Goal: Information Seeking & Learning: Learn about a topic

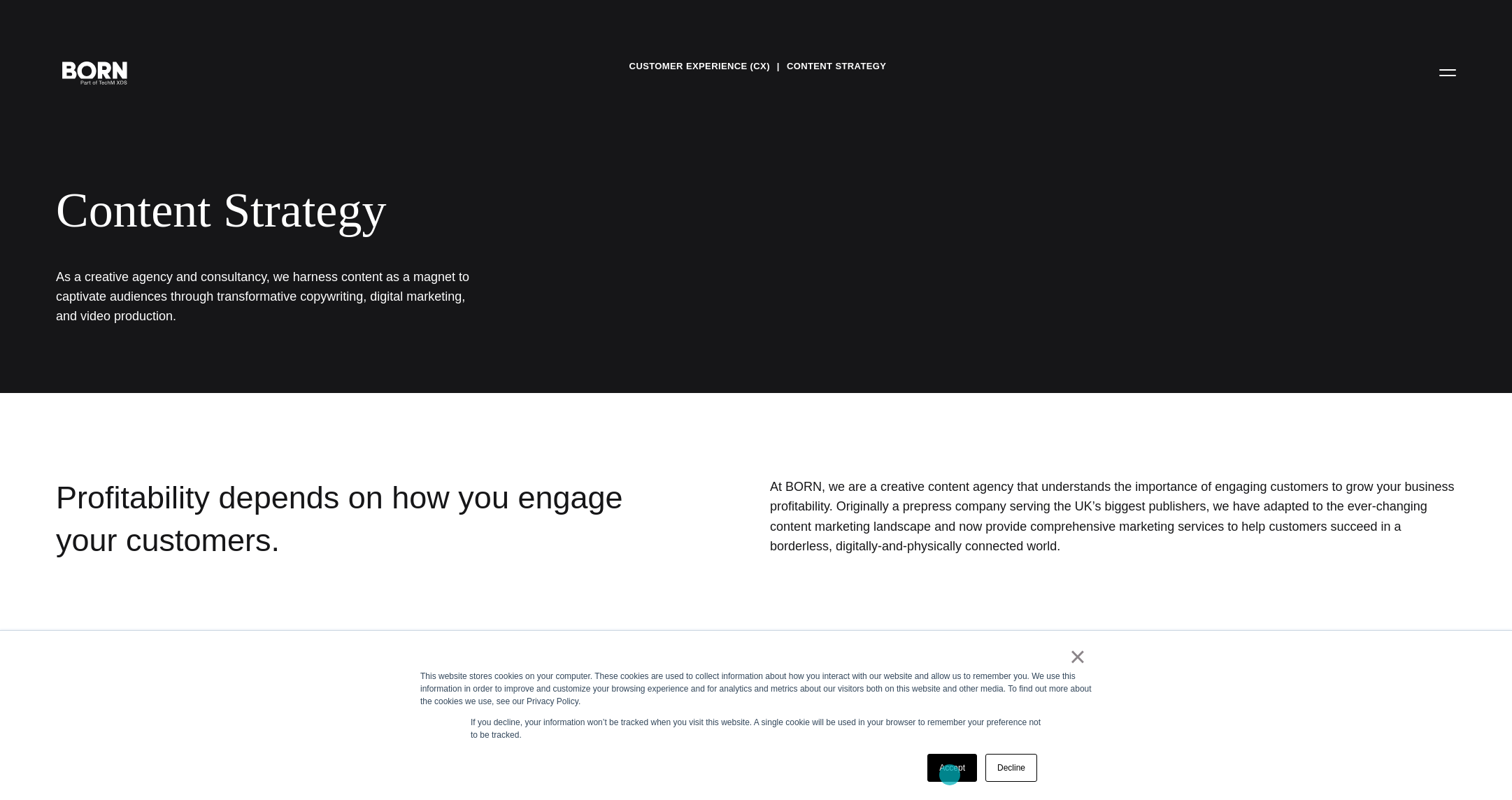
click at [950, 774] on link "Accept" at bounding box center [952, 768] width 49 height 28
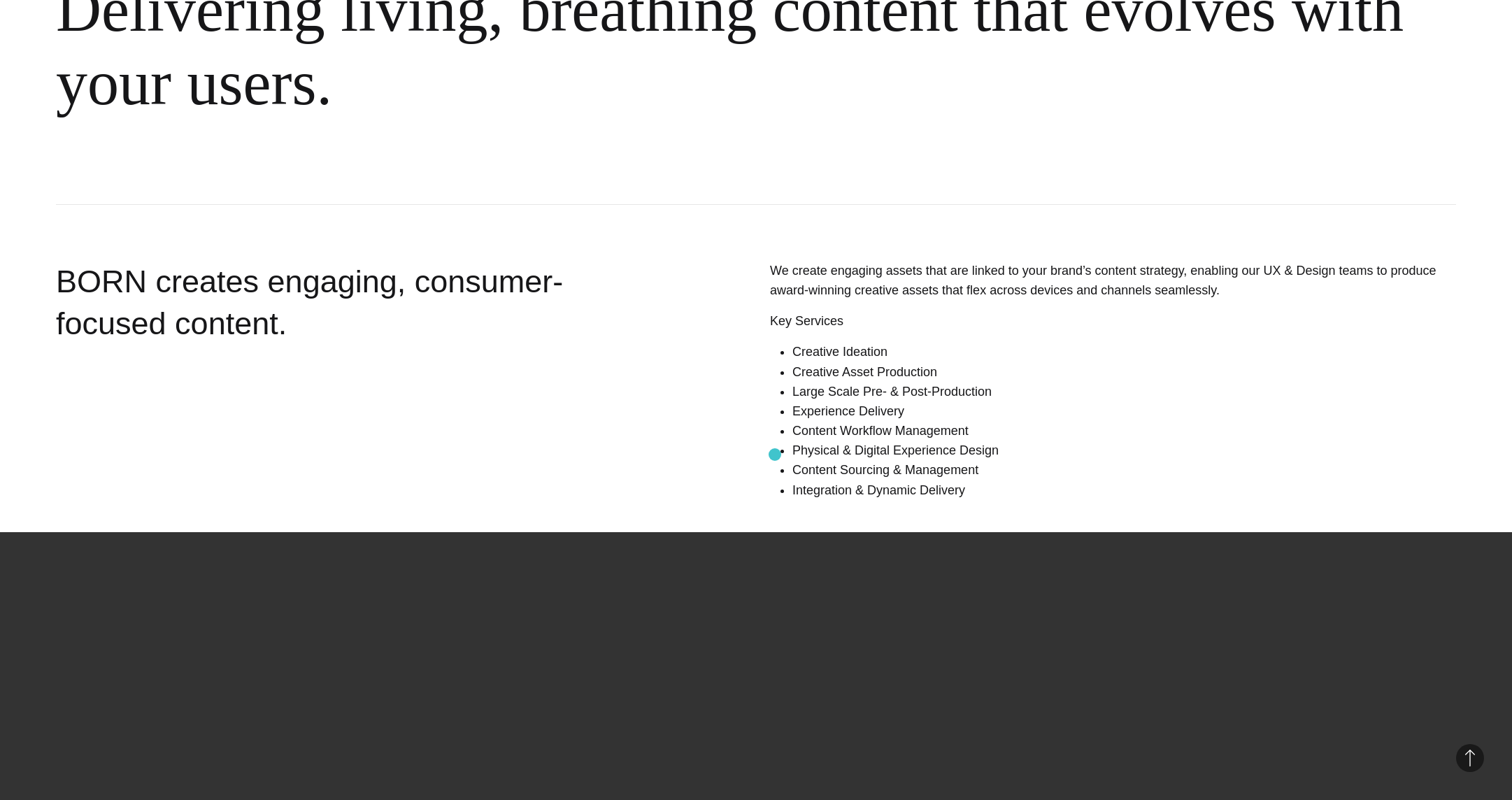
scroll to position [758, 0]
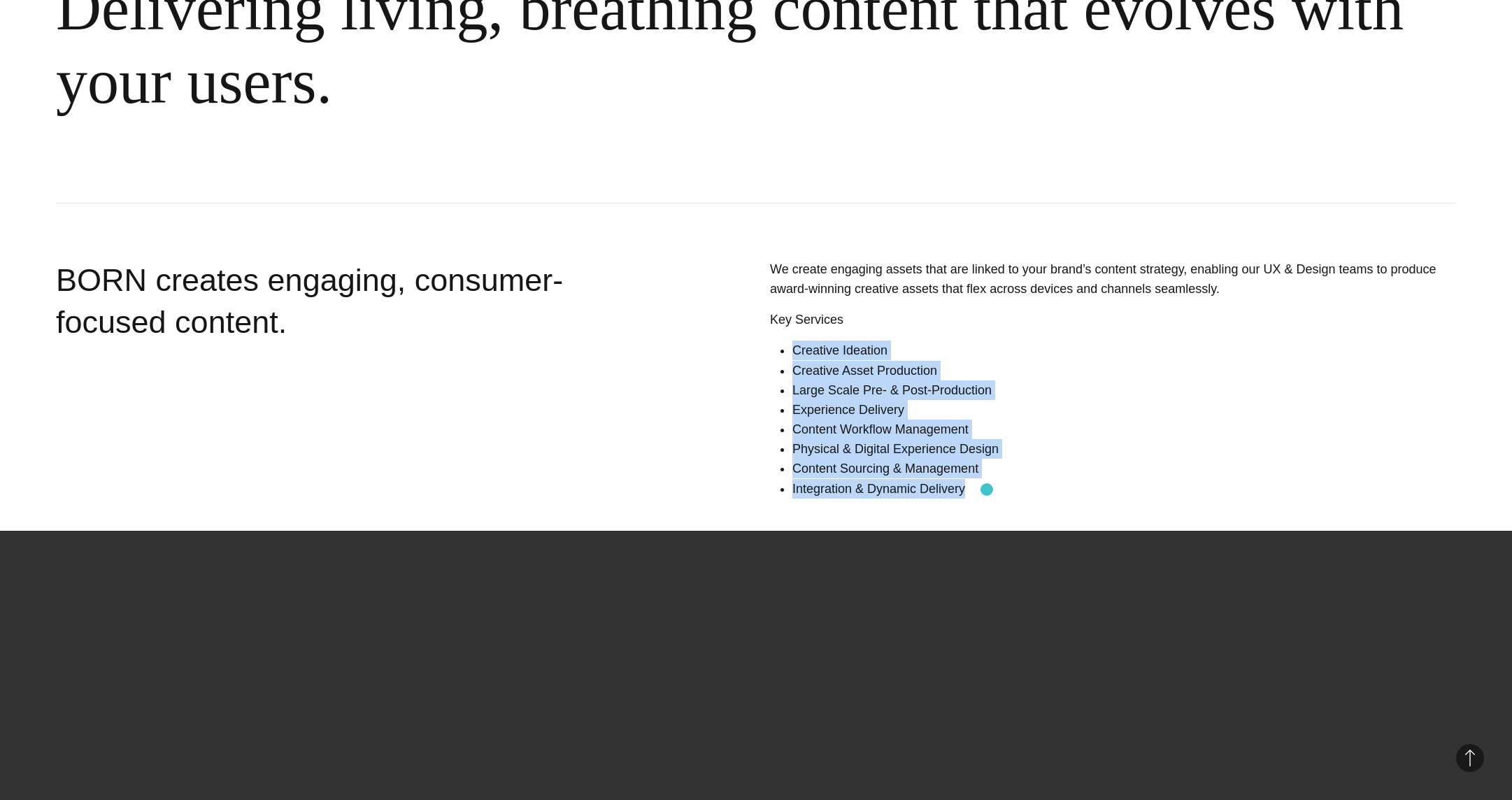
drag, startPoint x: 796, startPoint y: 352, endPoint x: 988, endPoint y: 490, distance: 236.4
click at [987, 490] on ul "Creative Ideation Creative Asset Production Large Scale Pre- & Post-Production …" at bounding box center [1124, 420] width 664 height 158
copy ul "Creative Ideation Creative Asset Production Large Scale Pre- & Post-Production …"
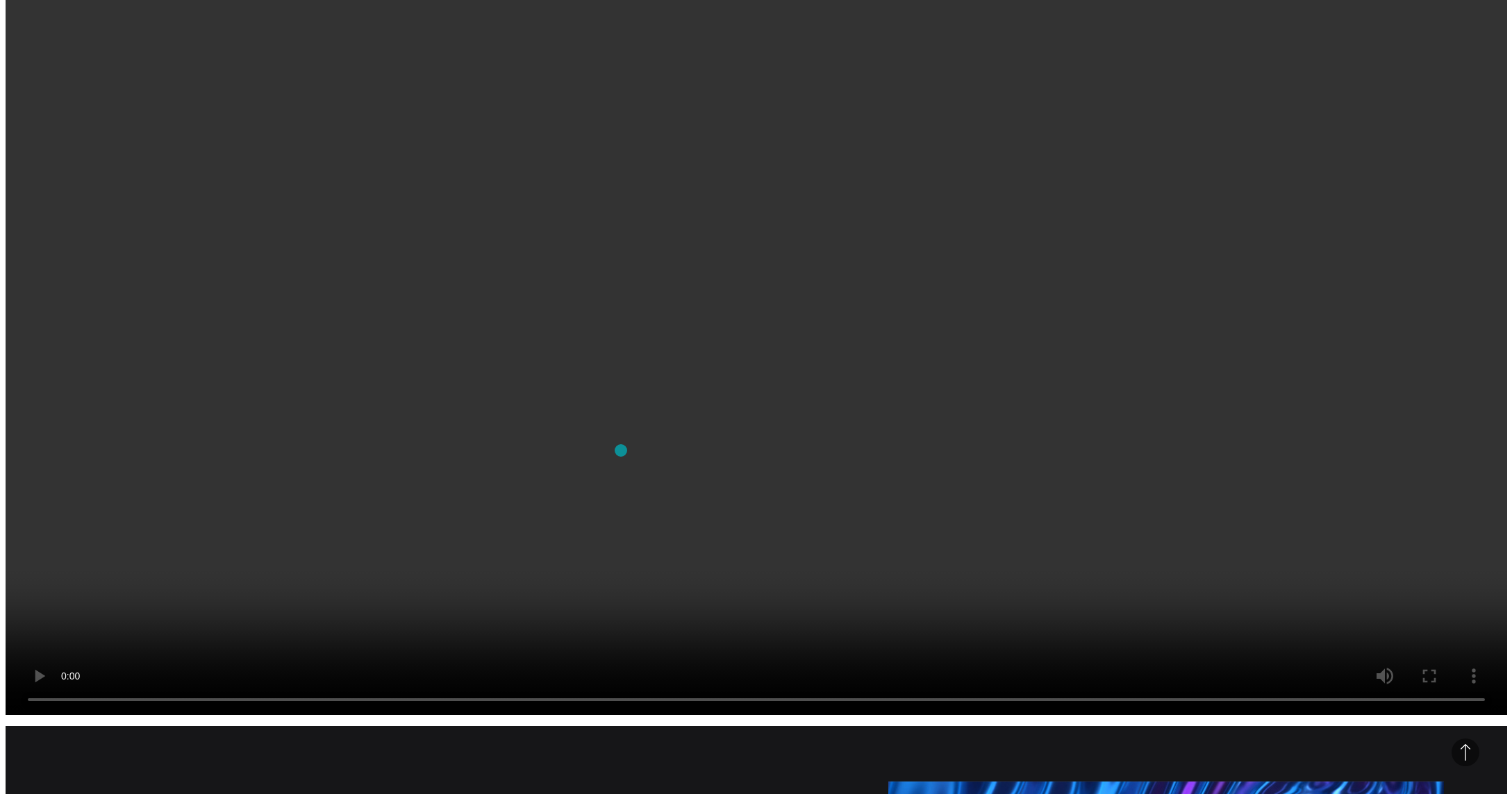
scroll to position [0, 0]
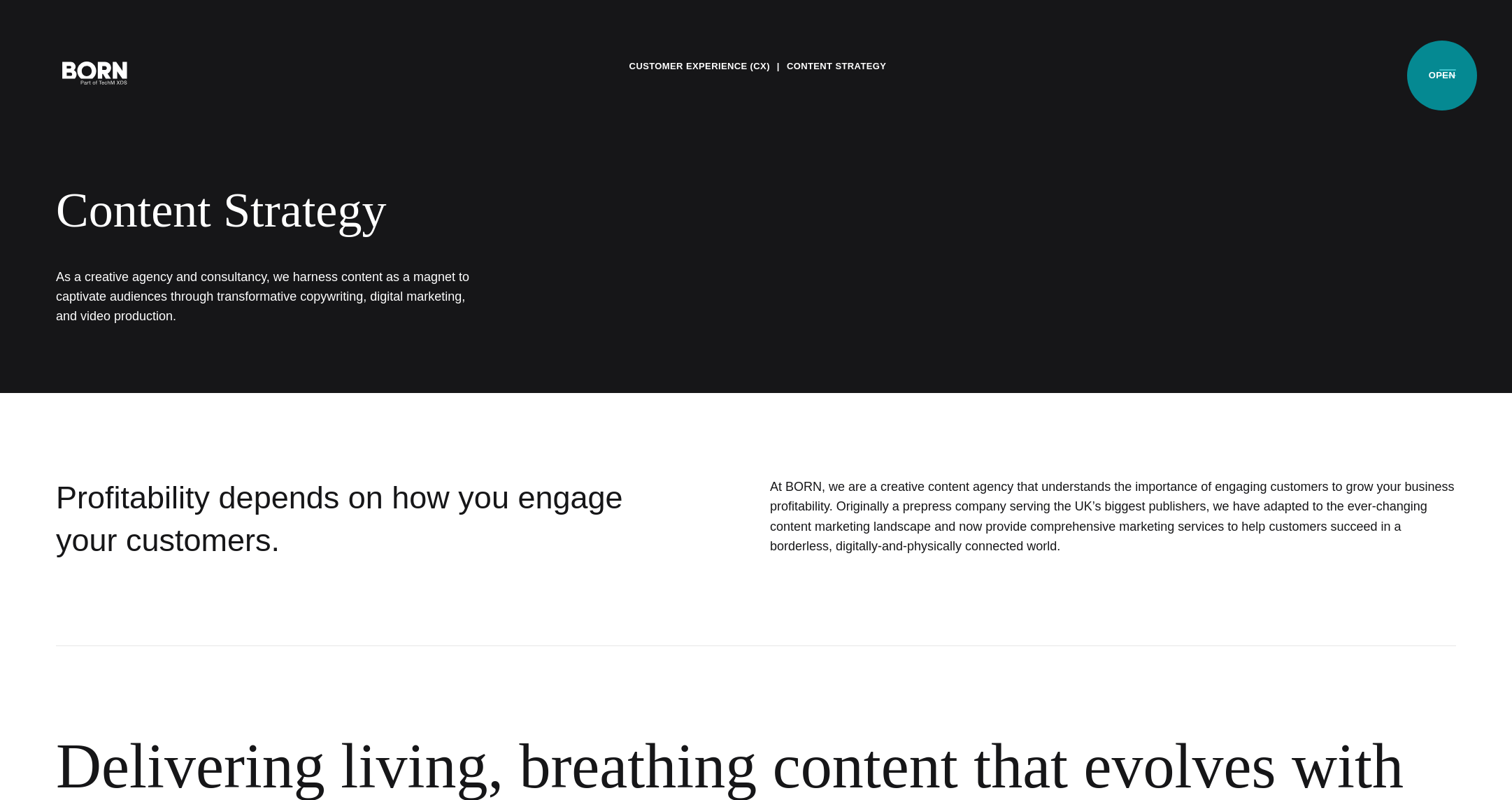
click at [1442, 75] on button "Primary Menu" at bounding box center [1448, 72] width 34 height 29
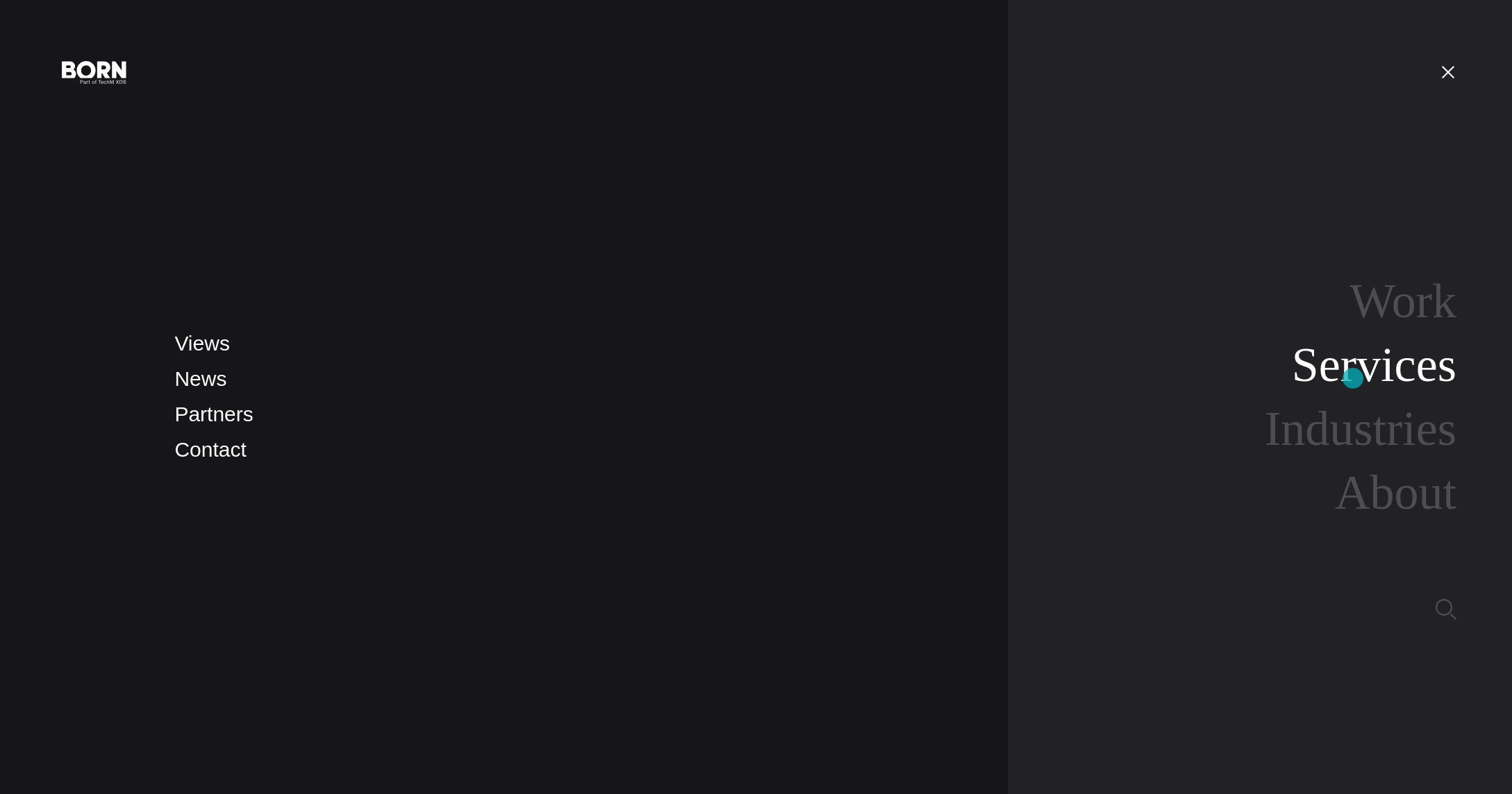
click at [1353, 378] on link "Services" at bounding box center [1373, 365] width 164 height 53
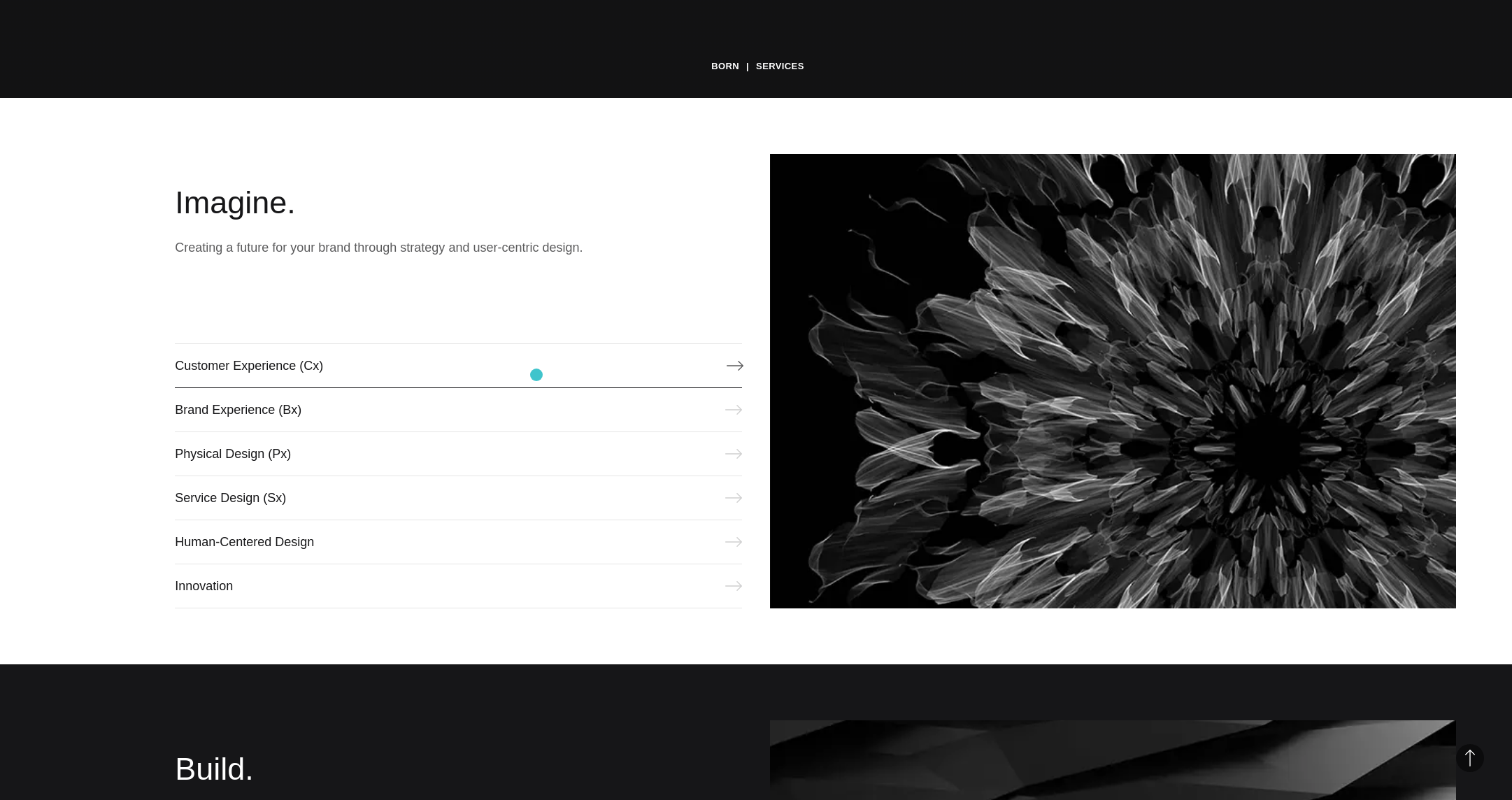
scroll to position [717, 0]
